Goal: Information Seeking & Learning: Find specific page/section

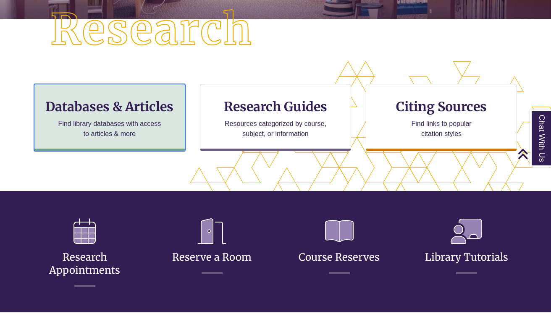
click at [152, 106] on h3 "Databases & Articles" at bounding box center [109, 107] width 137 height 16
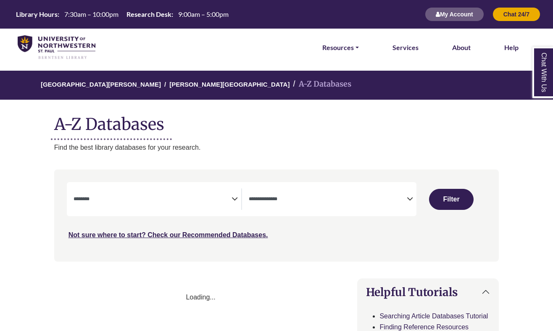
select select "Database Subject Filter"
select select "Database Types Filter"
select select "Database Subject Filter"
select select "Database Types Filter"
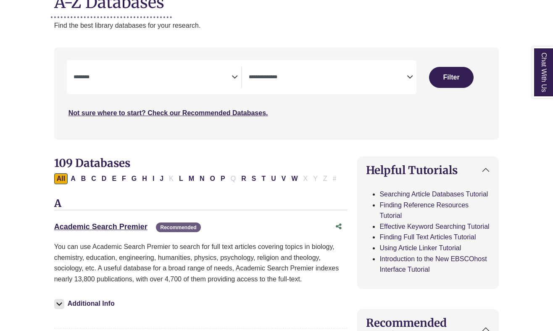
scroll to position [149, 0]
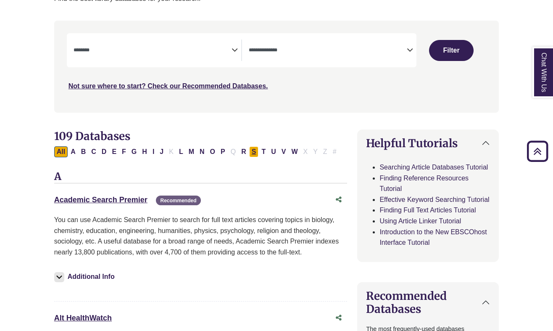
click at [254, 150] on button "S" at bounding box center [254, 151] width 10 height 11
select select "Database Subject Filter"
select select "Database Types Filter"
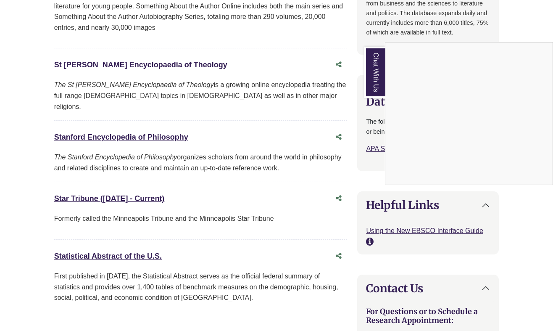
scroll to position [700, 0]
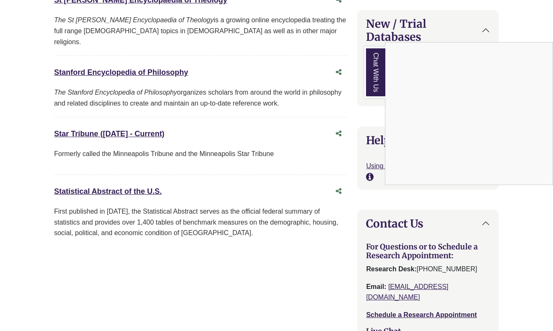
click at [108, 122] on div "Chat With Us" at bounding box center [276, 165] width 553 height 331
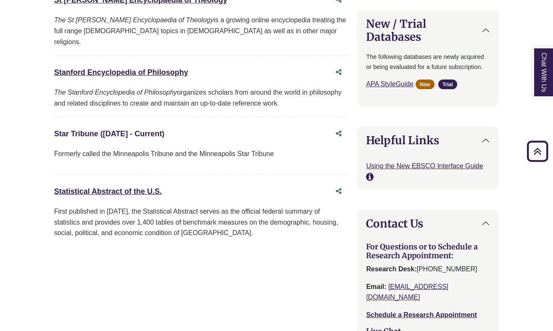
click at [113, 129] on link "Star Tribune ([DATE] - Current) This link opens in a new window" at bounding box center [109, 133] width 111 height 8
